Goal: Task Accomplishment & Management: Manage account settings

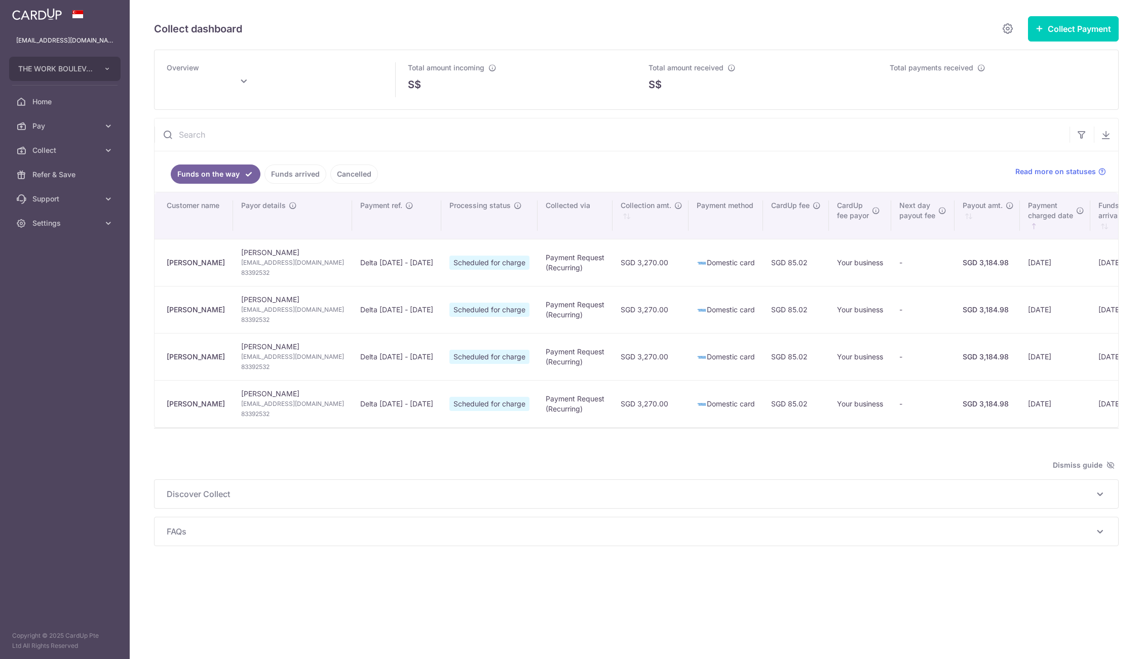
click at [685, 164] on ul "Funds on the way Funds arrived Cancelled" at bounding box center [578, 171] width 848 height 41
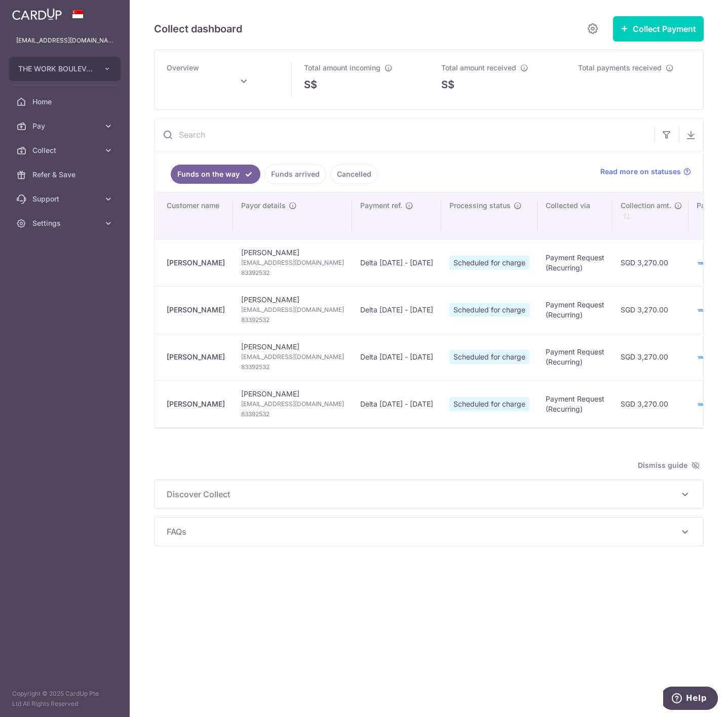
type input "September 2025"
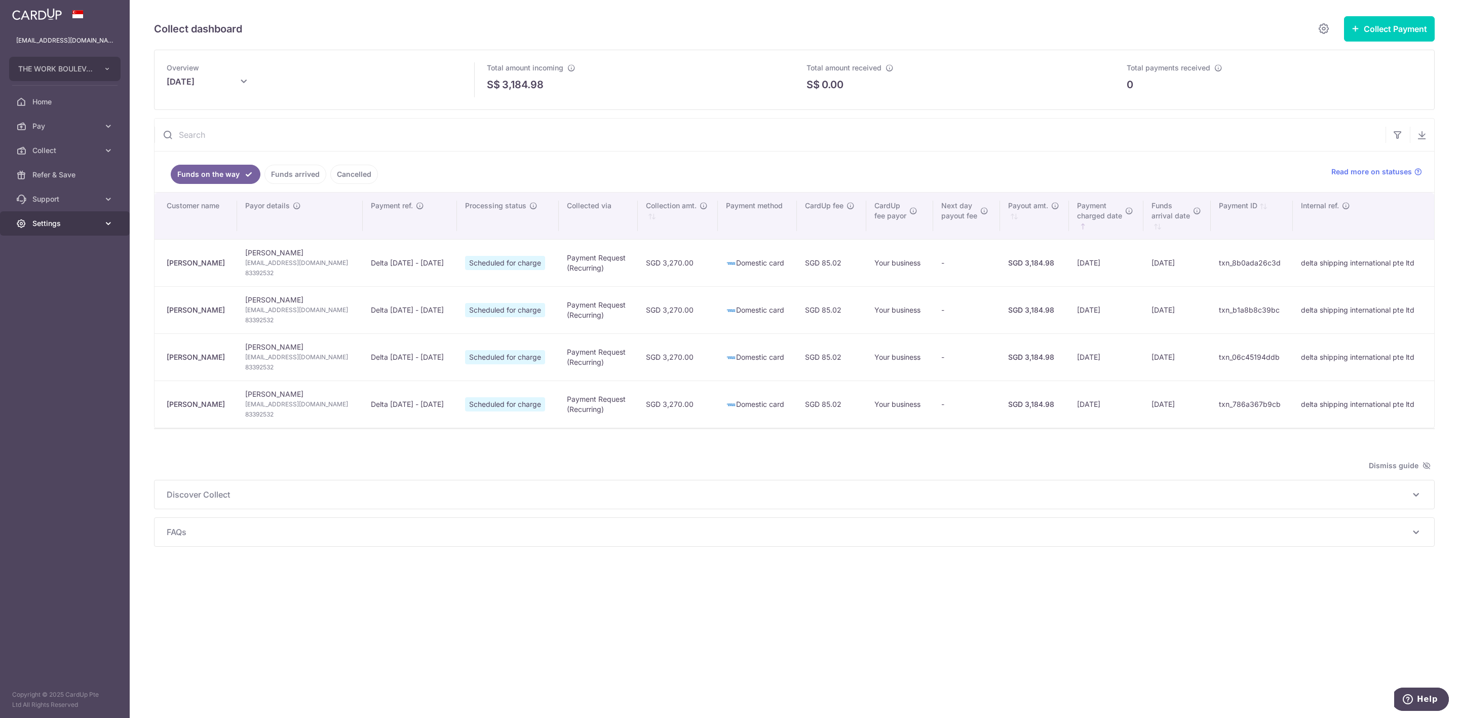
click at [64, 217] on link "Settings" at bounding box center [65, 223] width 130 height 24
click at [75, 266] on link "Logout" at bounding box center [65, 272] width 130 height 24
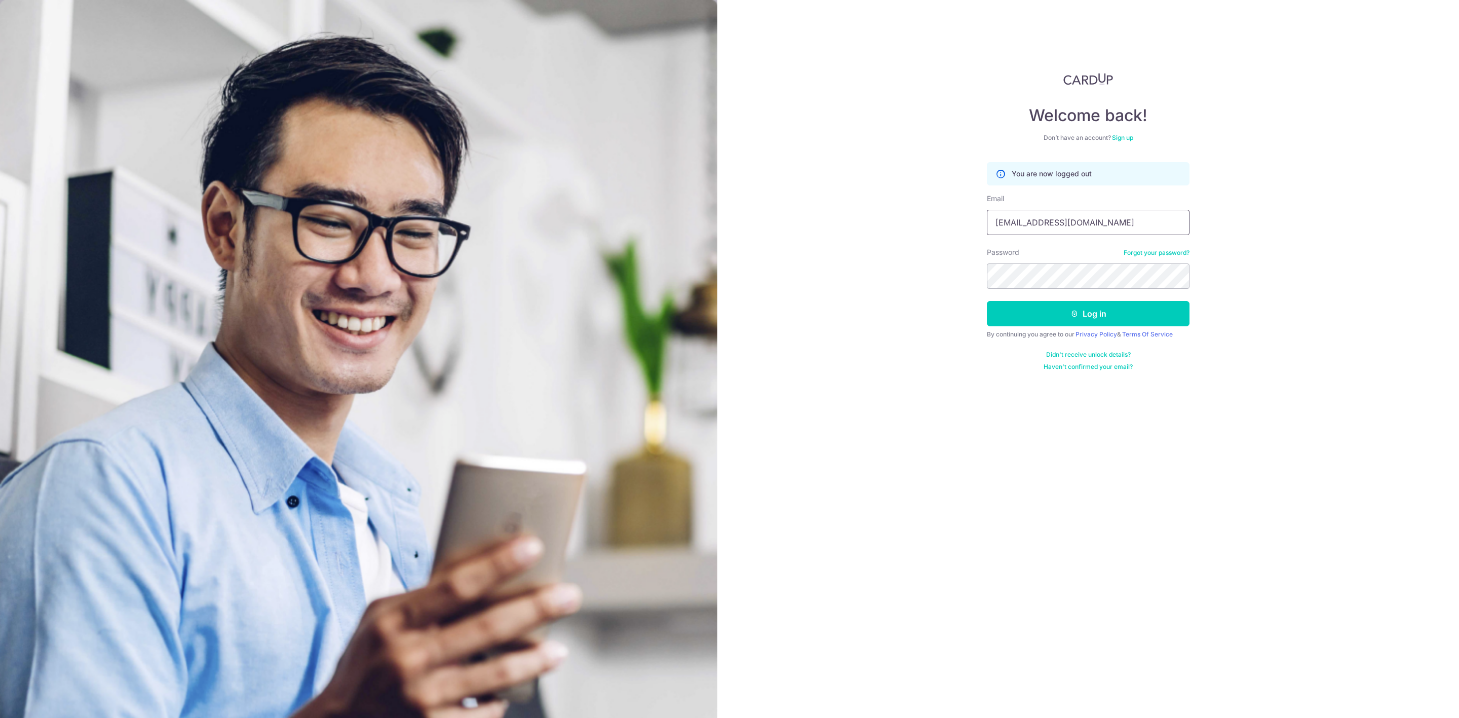
click at [1059, 234] on input "accounts@drbiz.com.sg" at bounding box center [1088, 222] width 203 height 25
type input "[PERSON_NAME][EMAIL_ADDRESS][PERSON_NAME][DOMAIN_NAME]"
click at [1100, 316] on button "Log in" at bounding box center [1088, 313] width 203 height 25
